Goal: Transaction & Acquisition: Purchase product/service

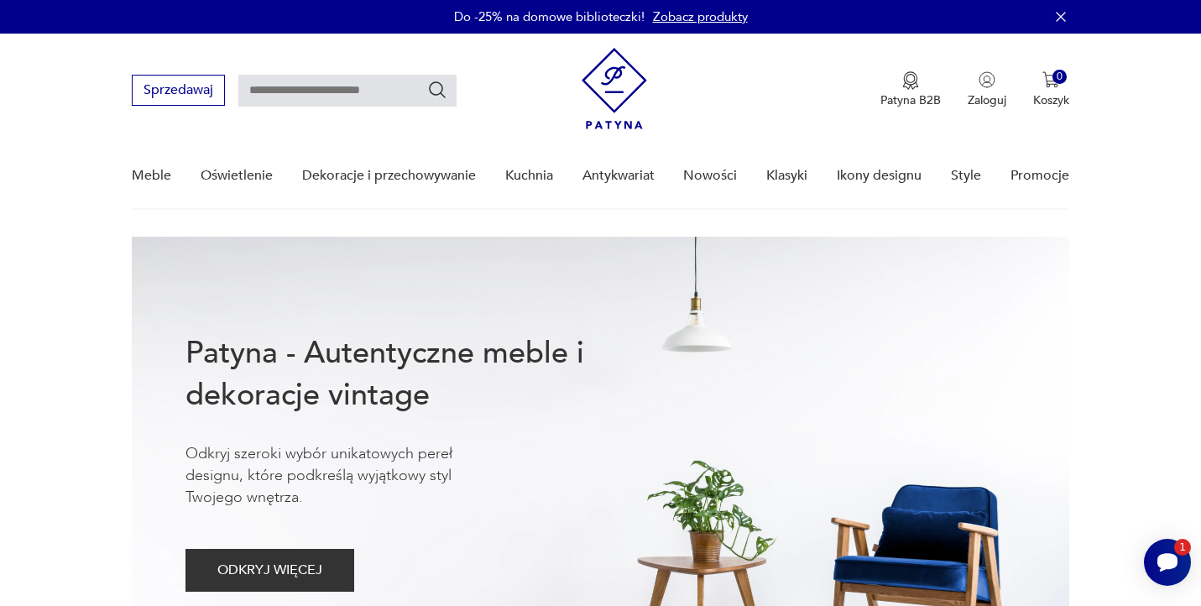
click at [723, 19] on link "Zobacz produkty" at bounding box center [700, 16] width 95 height 17
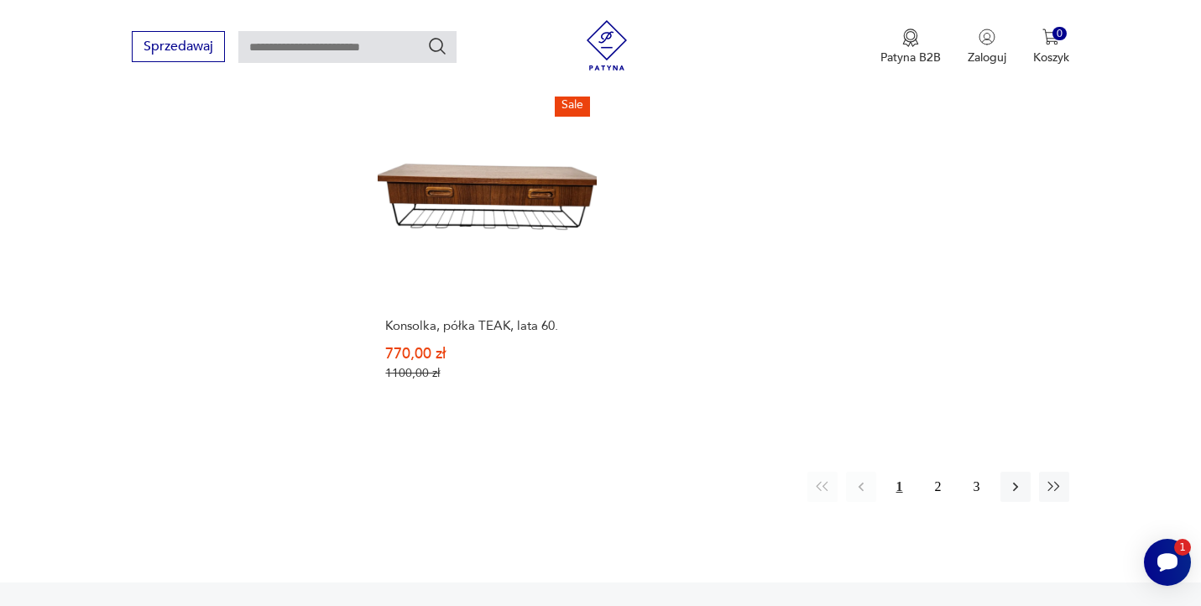
scroll to position [2586, 0]
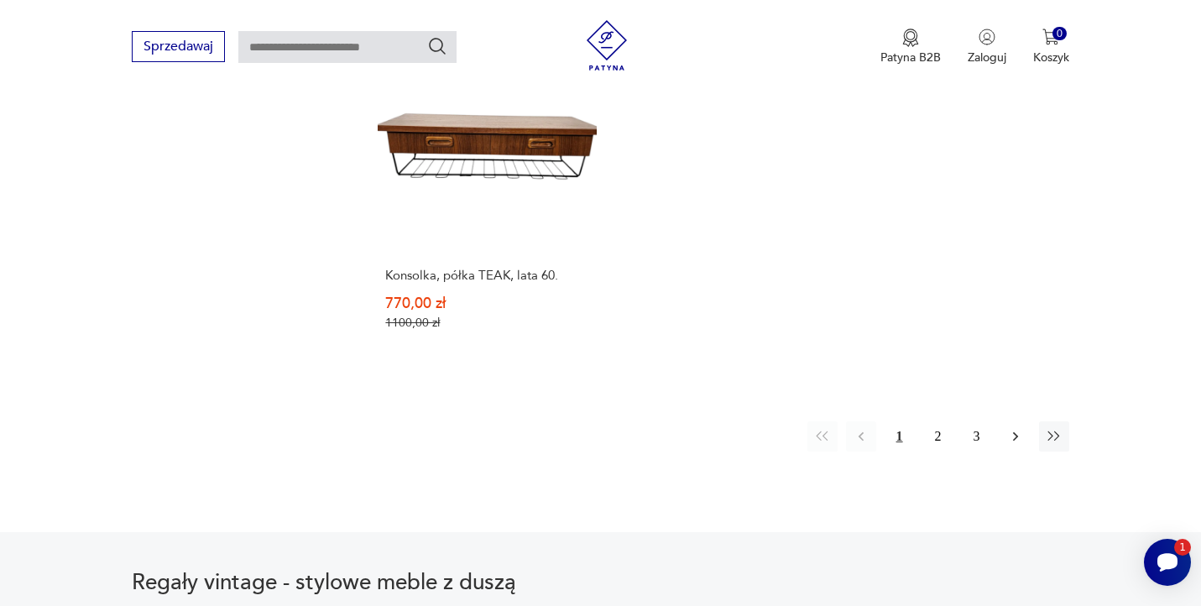
click at [1015, 436] on icon "button" at bounding box center [1014, 436] width 5 height 9
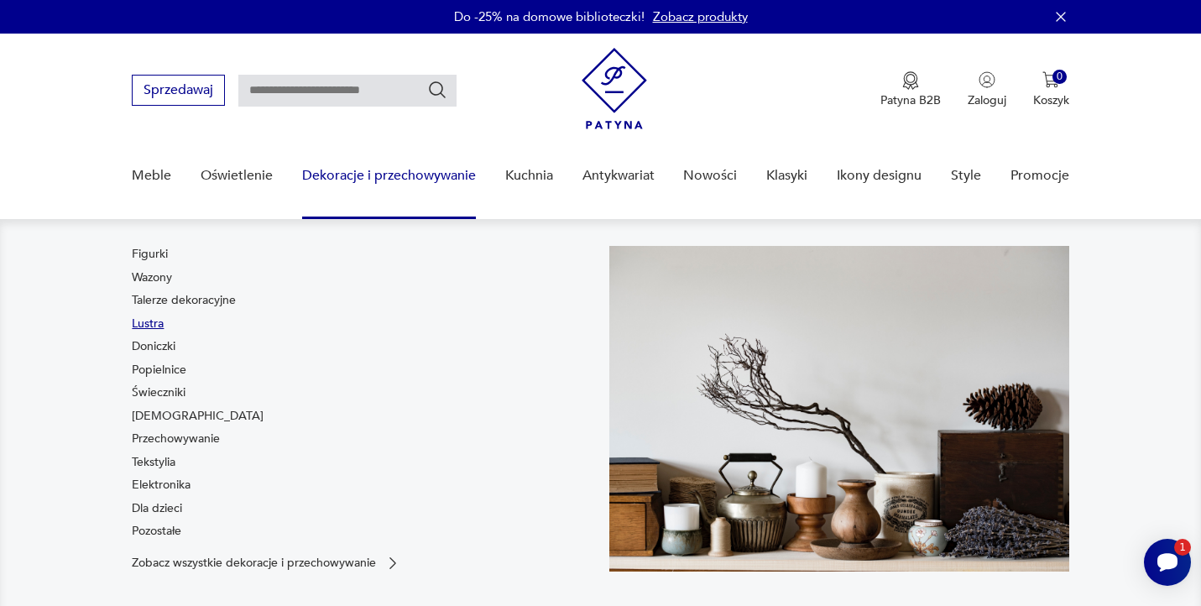
click at [154, 323] on link "Lustra" at bounding box center [148, 324] width 32 height 17
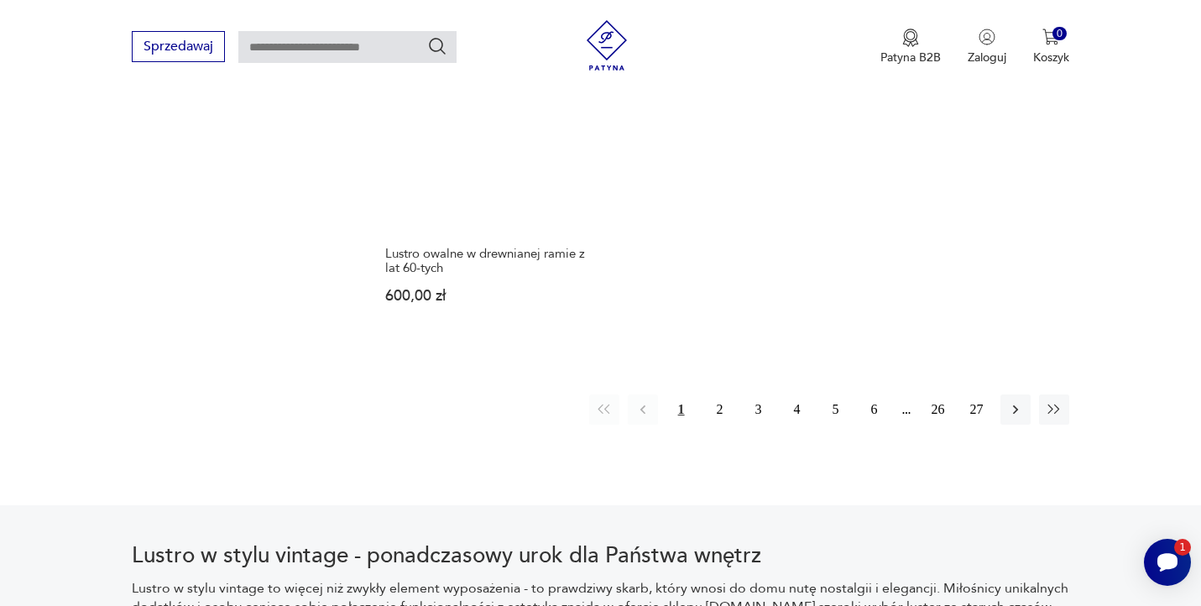
scroll to position [2553, 0]
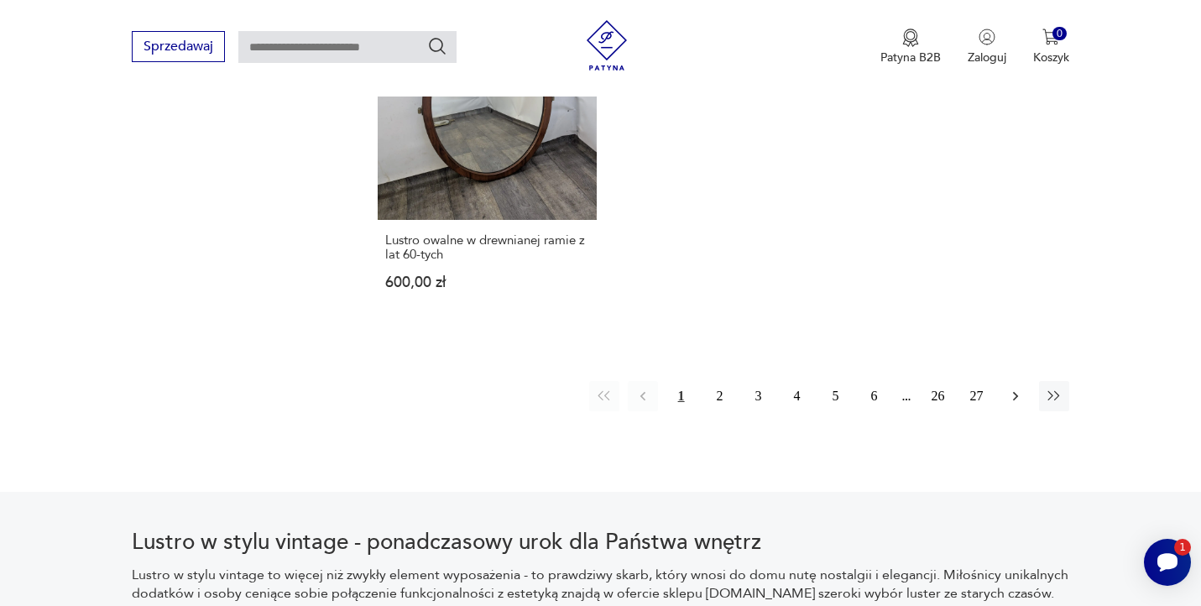
click at [1012, 381] on button "button" at bounding box center [1015, 396] width 30 height 30
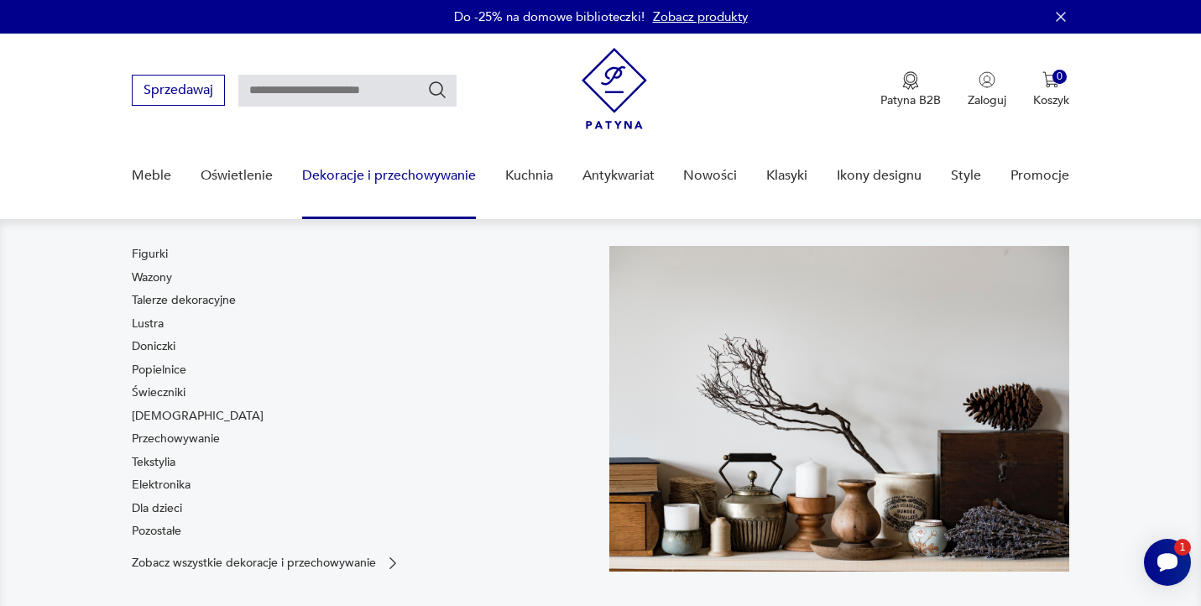
click at [154, 470] on div "Figurki Wazony Talerze dekoracyjne Lustra Doniczki Popielnice Świeczniki [DEMOG…" at bounding box center [198, 396] width 132 height 300
click at [154, 462] on link "Tekstylia" at bounding box center [154, 462] width 44 height 17
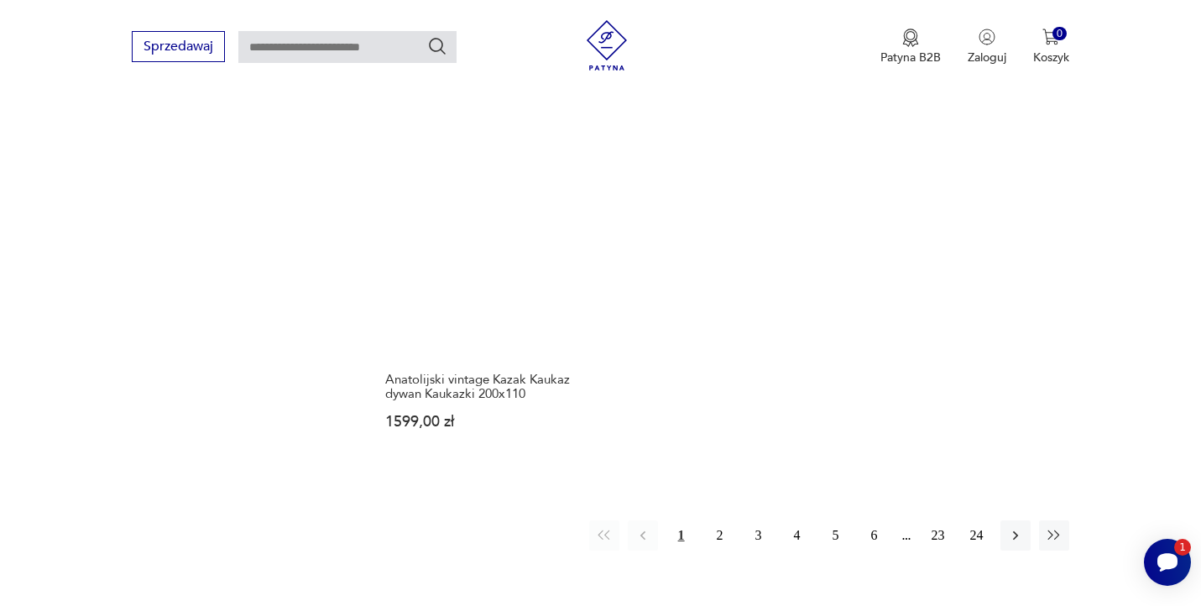
scroll to position [2476, 0]
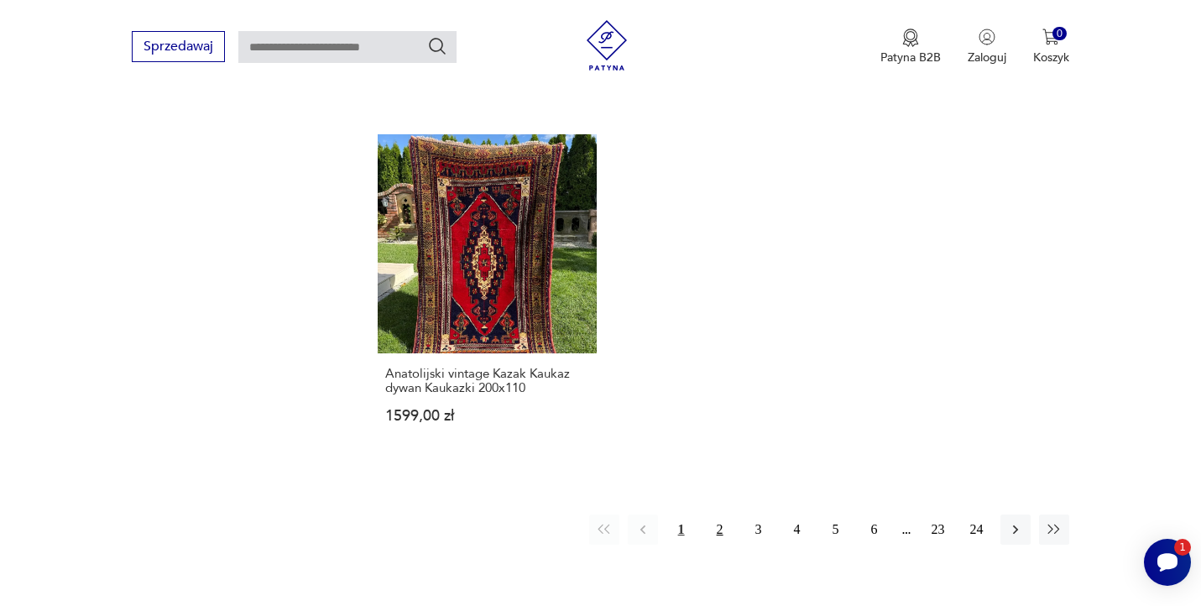
click at [715, 514] on button "2" at bounding box center [720, 529] width 30 height 30
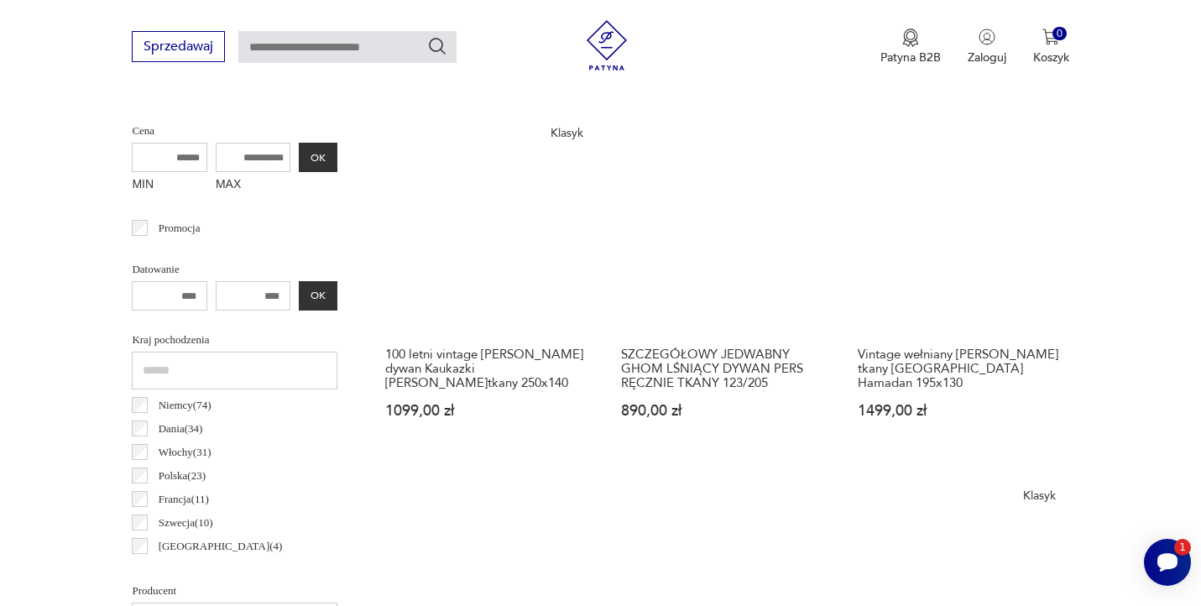
scroll to position [644, 0]
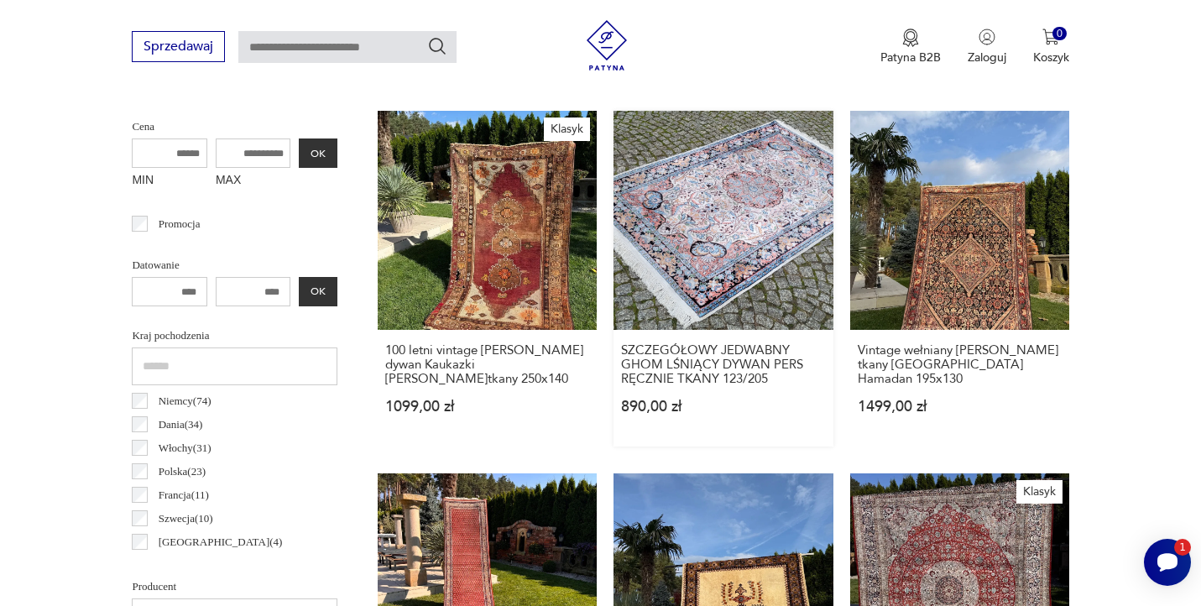
click at [743, 229] on link "SZCZEGÓŁOWY JEDWABNY GHOM LŚNIĄCY DYWAN PERS RĘCZNIE TKANY 123/205 890,00 zł" at bounding box center [722, 279] width 219 height 336
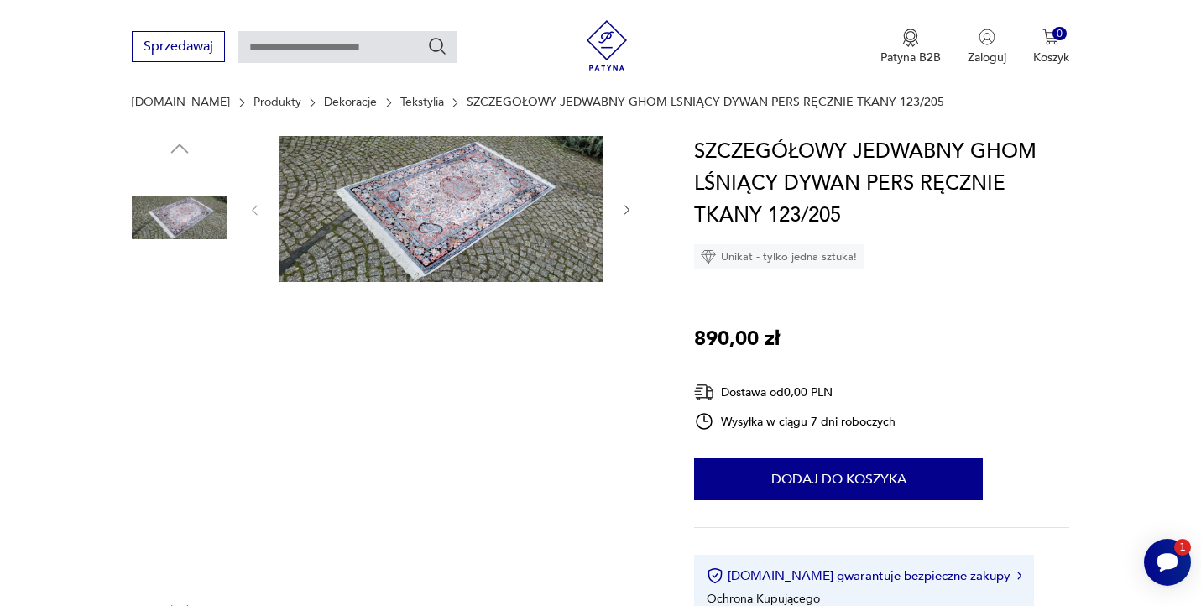
scroll to position [70, 0]
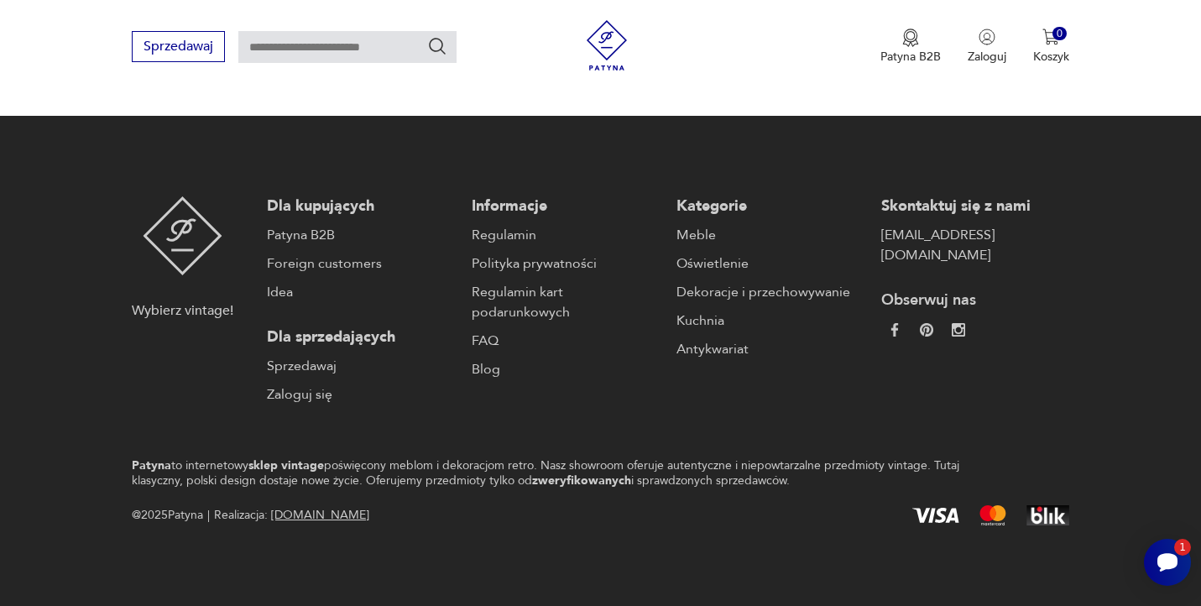
scroll to position [2915, 0]
